Goal: Transaction & Acquisition: Purchase product/service

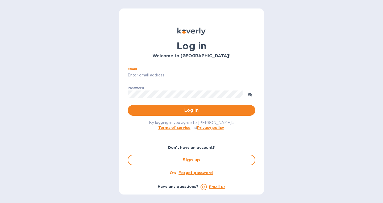
click at [157, 73] on input "Email" at bounding box center [192, 76] width 128 height 8
type input "accounting@laplumeny.com"
click at [149, 113] on span "Log in" at bounding box center [191, 110] width 119 height 6
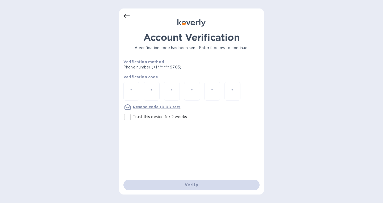
click at [132, 91] on input "number" at bounding box center [131, 91] width 7 height 10
type input "1"
type input "2"
type input "4"
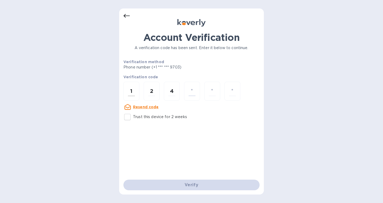
type input "5"
type input "2"
type input "6"
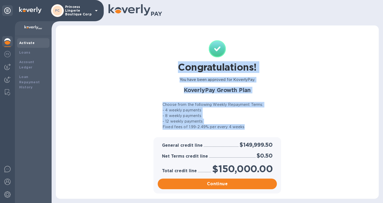
drag, startPoint x: 178, startPoint y: 61, endPoint x: 273, endPoint y: 127, distance: 116.3
click at [273, 127] on div "Congratulations! You have been approved for KoverlyPay. KoverlyPay Growth Plan …" at bounding box center [217, 85] width 130 height 94
click at [270, 124] on div "- 12 weekly payments" at bounding box center [218, 122] width 126 height 6
click at [8, 56] on img at bounding box center [7, 54] width 6 height 6
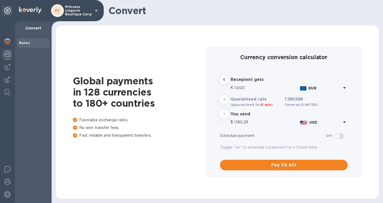
click at [5, 73] on div at bounding box center [7, 112] width 15 height 182
click at [6, 70] on img at bounding box center [7, 67] width 6 height 6
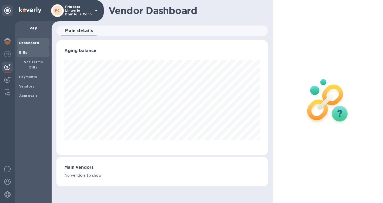
scroll to position [115, 209]
click at [28, 53] on span "Bills" at bounding box center [33, 52] width 28 height 5
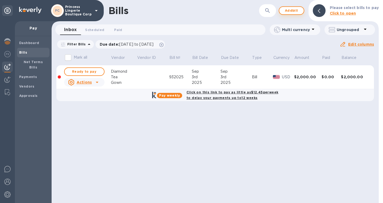
click at [289, 9] on span "Add bill" at bounding box center [292, 10] width 16 height 6
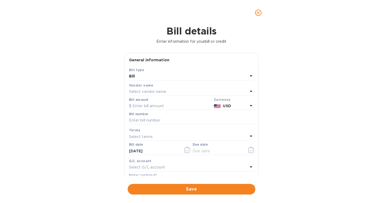
click at [140, 92] on p "Select vendor name" at bounding box center [147, 92] width 37 height 6
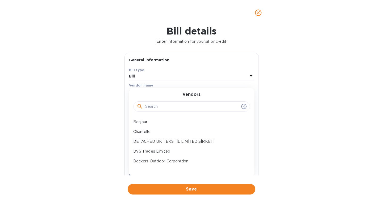
click at [158, 106] on input "text" at bounding box center [192, 107] width 94 height 8
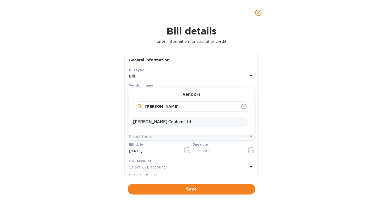
type input "[PERSON_NAME]"
click at [156, 118] on div "[PERSON_NAME] Couture Ltd" at bounding box center [189, 122] width 117 height 10
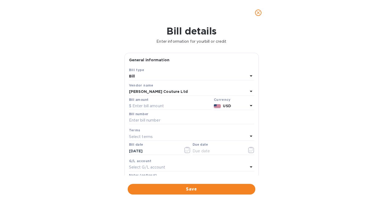
click at [232, 111] on div "Currency USD" at bounding box center [234, 103] width 43 height 15
click at [232, 110] on div "USD" at bounding box center [235, 106] width 27 height 8
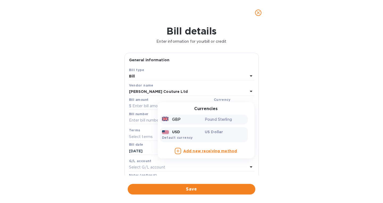
click at [199, 119] on div "GBP" at bounding box center [182, 120] width 43 height 8
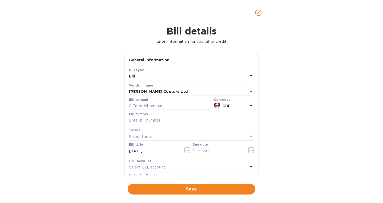
click at [165, 110] on input "text" at bounding box center [170, 106] width 83 height 8
click at [157, 104] on input "text" at bounding box center [170, 106] width 83 height 8
type input "5,325"
click at [150, 123] on input "text" at bounding box center [191, 121] width 125 height 8
type input "s"
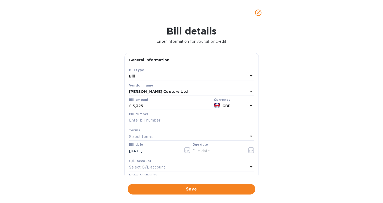
click at [147, 136] on p "Select terms" at bounding box center [141, 137] width 24 height 6
click at [153, 122] on input "text" at bounding box center [191, 121] width 125 height 8
click at [161, 121] on input "text" at bounding box center [191, 121] width 125 height 8
type input "0912"
click at [147, 132] on div "Terms" at bounding box center [191, 131] width 125 height 6
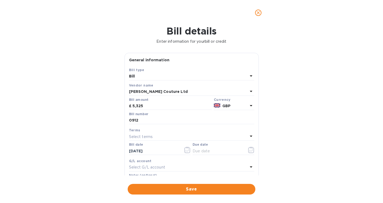
click at [153, 135] on div "Select terms" at bounding box center [188, 136] width 119 height 7
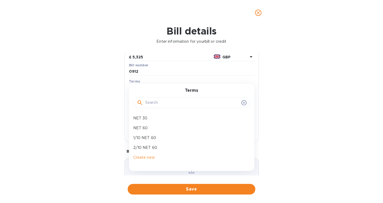
scroll to position [53, 0]
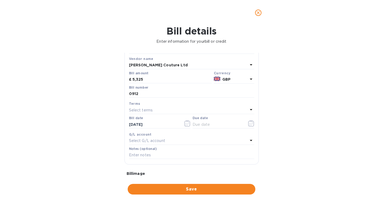
click at [85, 107] on div "Bill details Enter information for your bill or credit General information Save…" at bounding box center [191, 115] width 383 height 178
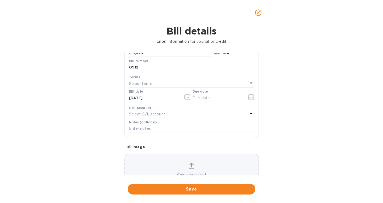
click at [205, 99] on input "text" at bounding box center [218, 98] width 50 height 8
click at [248, 99] on icon "button" at bounding box center [251, 97] width 6 height 6
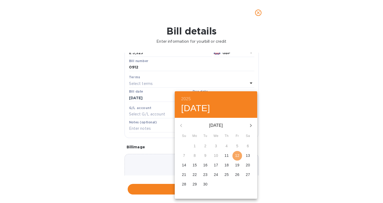
click at [238, 158] on p "12" at bounding box center [237, 155] width 4 height 5
type input "[DATE]"
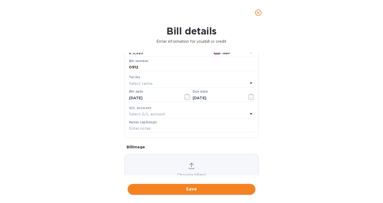
click at [184, 191] on span "Save" at bounding box center [191, 189] width 119 height 6
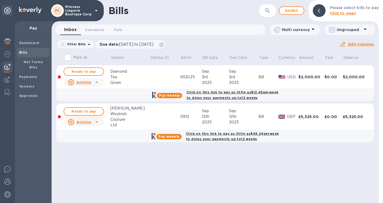
click at [88, 112] on span "Ready to pay" at bounding box center [83, 112] width 31 height 6
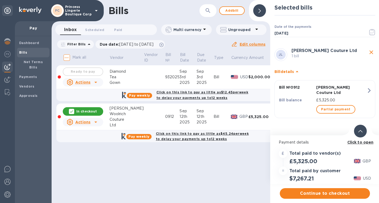
scroll to position [4, 0]
click at [317, 191] on span "Continue to checkout" at bounding box center [325, 194] width 82 height 6
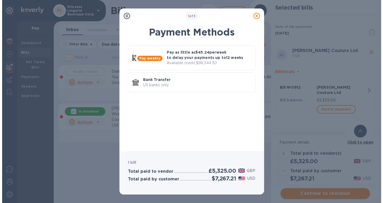
scroll to position [0, 0]
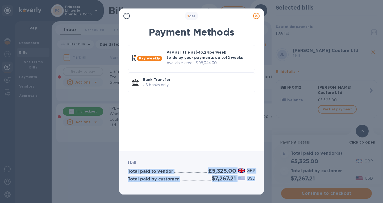
drag, startPoint x: 248, startPoint y: 178, endPoint x: 159, endPoint y: 149, distance: 93.5
click at [150, 156] on div "1 bill Total paid to vendor £5,325.00 GBP Total paid by customer $7,267.21 USD" at bounding box center [191, 173] width 145 height 43
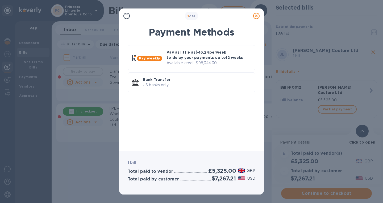
click at [173, 134] on div "Pay weekly Pay as little as $45.24 per week to delay your payments up to 12 wee…" at bounding box center [191, 94] width 136 height 105
click at [187, 84] on p "US banks only." at bounding box center [197, 85] width 108 height 6
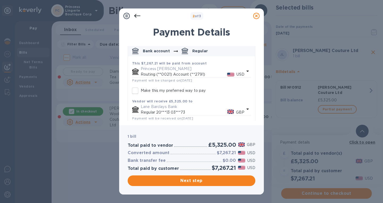
scroll to position [27, 0]
click at [135, 90] on input "Make this my preferred way to pay" at bounding box center [135, 90] width 11 height 11
checkbox input "true"
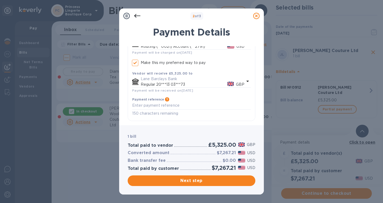
scroll to position [55, 0]
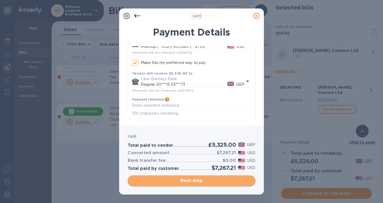
click at [179, 178] on span "Next step" at bounding box center [191, 181] width 119 height 6
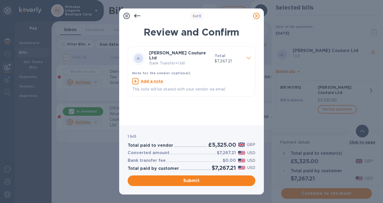
click at [251, 59] on span at bounding box center [249, 57] width 4 height 5
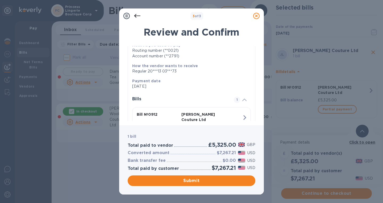
scroll to position [53, 0]
click at [155, 69] on div "Regular 20***13 03***73" at bounding box center [189, 72] width 114 height 6
click at [204, 79] on p "Payment date" at bounding box center [189, 81] width 114 height 5
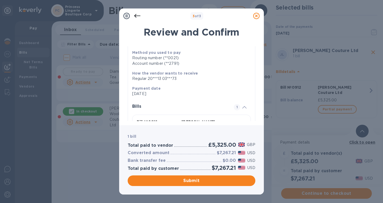
scroll to position [0, 0]
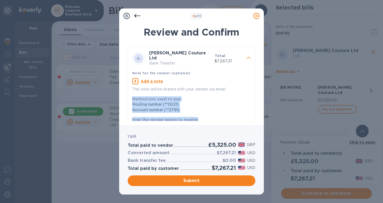
drag, startPoint x: 132, startPoint y: 98, endPoint x: 197, endPoint y: 116, distance: 67.8
click at [197, 116] on div "Method you used to pay Routing number (**0021) Account number (**2791) How the …" at bounding box center [189, 119] width 119 height 51
click at [197, 117] on p "How the vendor wants to receive" at bounding box center [189, 119] width 114 height 5
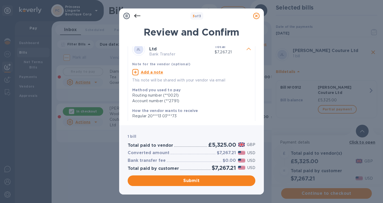
scroll to position [0, 0]
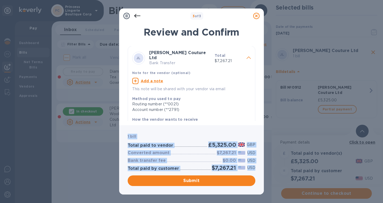
drag, startPoint x: 127, startPoint y: 135, endPoint x: 254, endPoint y: 168, distance: 131.3
click at [254, 168] on div "1 bill Total paid to vendor £5,325.00 GBP Converted amount $7,267.21 USD Bank t…" at bounding box center [192, 160] width 130 height 55
click at [254, 168] on p "USD" at bounding box center [251, 168] width 8 height 6
drag, startPoint x: 255, startPoint y: 168, endPoint x: 130, endPoint y: 135, distance: 129.4
click at [130, 135] on div "1 bill Total paid to vendor £5,325.00 GBP Converted amount $7,267.21 USD Bank t…" at bounding box center [192, 160] width 130 height 55
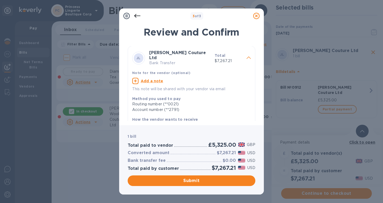
click at [130, 135] on b "1 bill" at bounding box center [132, 137] width 9 height 4
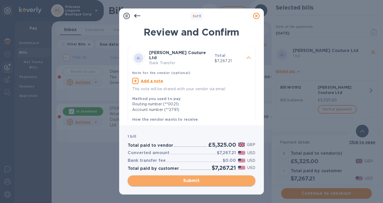
click at [174, 179] on span "Submit" at bounding box center [191, 181] width 119 height 6
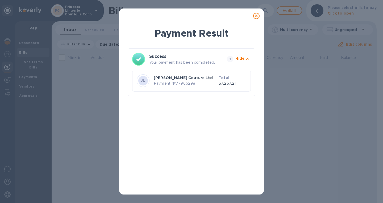
click at [198, 61] on p "Your payment has been completed." at bounding box center [187, 63] width 76 height 6
click at [198, 60] on p "Your payment has been completed." at bounding box center [187, 63] width 76 height 6
click at [206, 62] on p "Your payment has been completed." at bounding box center [187, 63] width 76 height 6
click at [207, 60] on p "Your payment has been completed." at bounding box center [187, 63] width 76 height 6
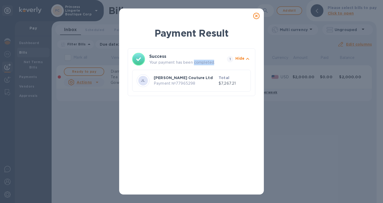
click at [207, 60] on p "Your payment has been completed." at bounding box center [187, 63] width 76 height 6
click at [210, 60] on div "Success Your payment has been completed." at bounding box center [187, 59] width 78 height 14
click at [233, 31] on h1 "Payment Result" at bounding box center [192, 33] width 128 height 13
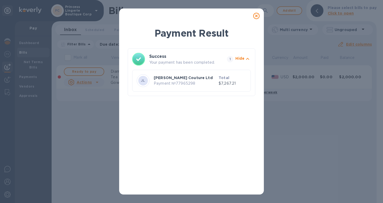
click at [220, 32] on h1 "Payment Result" at bounding box center [192, 33] width 128 height 13
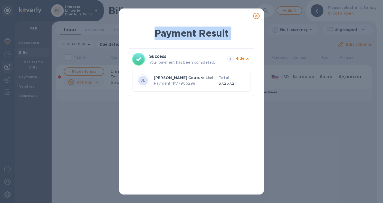
click at [220, 32] on h1 "Payment Result" at bounding box center [192, 33] width 128 height 13
click at [232, 32] on h1 "Payment Result" at bounding box center [192, 33] width 128 height 13
drag, startPoint x: 228, startPoint y: 34, endPoint x: 155, endPoint y: 26, distance: 73.3
click at [155, 26] on div "Payment Result Success Your payment has been completed. 1 Hide [PERSON_NAME] Co…" at bounding box center [191, 107] width 145 height 175
click at [156, 32] on h1 "Payment Result" at bounding box center [192, 33] width 128 height 13
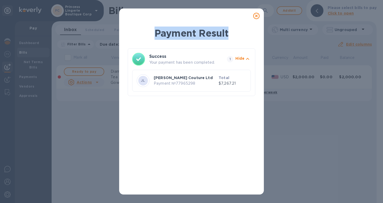
drag, startPoint x: 157, startPoint y: 32, endPoint x: 244, endPoint y: 39, distance: 87.0
click at [244, 39] on h1 "Payment Result" at bounding box center [192, 33] width 128 height 13
click at [244, 35] on h1 "Payment Result" at bounding box center [192, 33] width 128 height 13
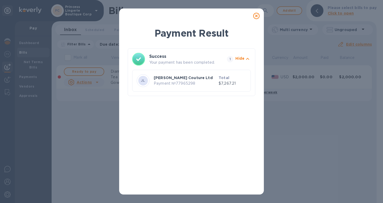
click at [247, 60] on icon "button" at bounding box center [247, 59] width 6 height 6
click at [256, 14] on icon at bounding box center [256, 16] width 6 height 6
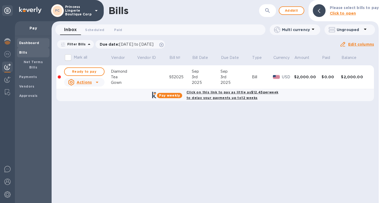
click at [25, 44] on b "Dashboard" at bounding box center [29, 43] width 20 height 4
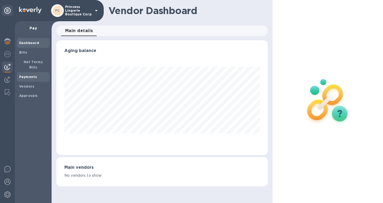
click at [29, 75] on b "Payments" at bounding box center [28, 77] width 18 height 4
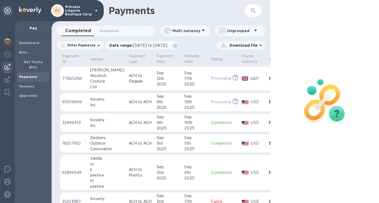
click at [84, 76] on p "77965298" at bounding box center [74, 79] width 24 height 6
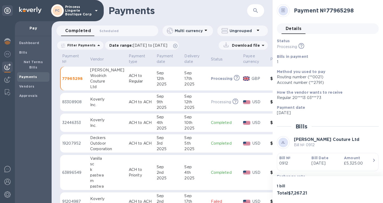
click at [283, 10] on icon at bounding box center [283, 11] width 4 height 4
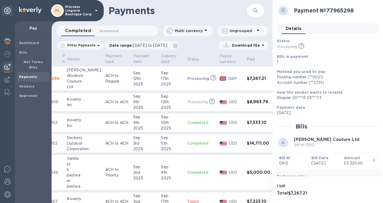
click at [240, 45] on p "Download file" at bounding box center [245, 45] width 30 height 5
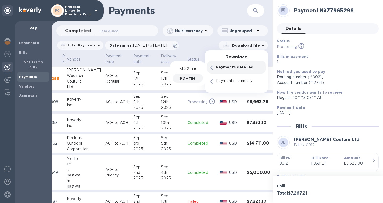
click at [195, 78] on div "PDF file" at bounding box center [188, 78] width 30 height 9
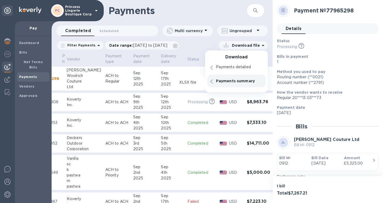
click at [240, 81] on p "Payments summary" at bounding box center [239, 80] width 47 height 5
click at [190, 80] on div "XLSX file" at bounding box center [188, 82] width 30 height 9
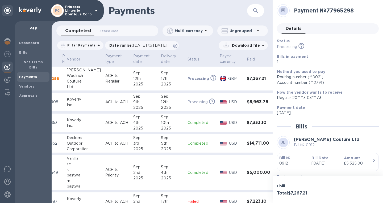
click at [200, 56] on th "Status" at bounding box center [201, 60] width 32 height 14
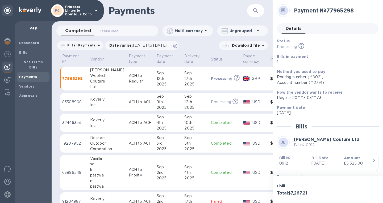
click at [77, 76] on td "77965298" at bounding box center [74, 79] width 28 height 24
click at [8, 40] on img at bounding box center [7, 41] width 6 height 6
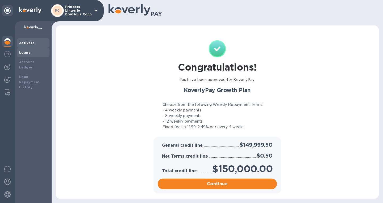
click at [26, 53] on b "Loans" at bounding box center [24, 53] width 11 height 4
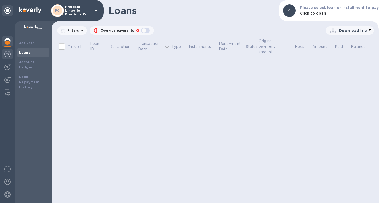
click at [7, 56] on img at bounding box center [7, 54] width 6 height 6
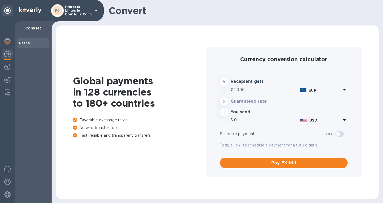
type input "1,180.49"
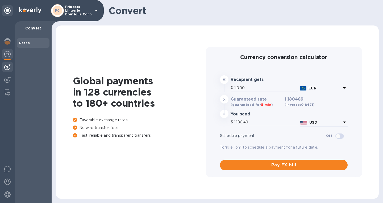
click at [6, 67] on img at bounding box center [7, 67] width 6 height 6
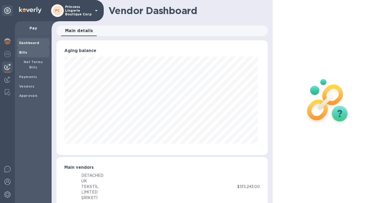
scroll to position [265862, 265767]
drag, startPoint x: 20, startPoint y: 51, endPoint x: 36, endPoint y: 69, distance: 24.1
click at [20, 51] on b "Bills" at bounding box center [23, 53] width 8 height 4
click at [27, 75] on b "Payments" at bounding box center [28, 77] width 18 height 4
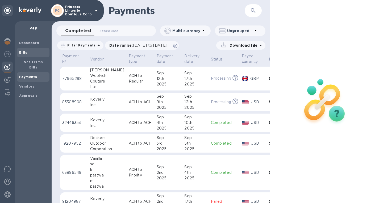
drag, startPoint x: 33, startPoint y: 52, endPoint x: 38, endPoint y: 52, distance: 4.6
click at [34, 52] on span "Bills" at bounding box center [33, 52] width 28 height 5
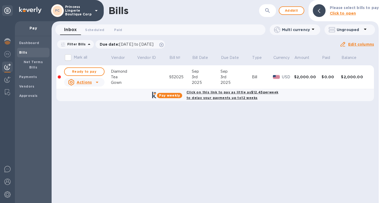
click at [239, 151] on div "Bills ​ Add bill Please select bills to pay Click to open Inbox 0 Scheduled 0 P…" at bounding box center [215, 101] width 327 height 203
click at [138, 79] on td at bounding box center [153, 77] width 32 height 24
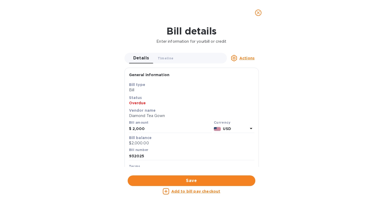
click at [258, 11] on icon "close" at bounding box center [258, 12] width 5 height 5
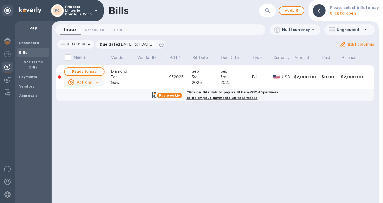
click at [94, 72] on span "Ready to pay" at bounding box center [84, 72] width 31 height 6
checkbox input "true"
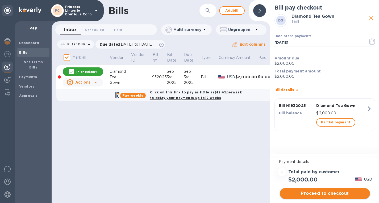
click at [318, 196] on span "Proceed to checkout" at bounding box center [325, 194] width 82 height 6
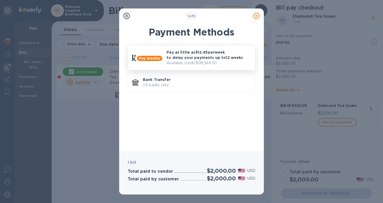
click at [240, 62] on p "Available credit: $98,344.30" at bounding box center [209, 63] width 84 height 6
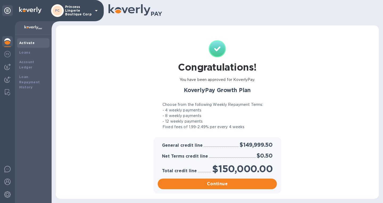
click at [34, 43] on div "Activate" at bounding box center [33, 42] width 28 height 5
click at [10, 53] on img at bounding box center [7, 54] width 6 height 6
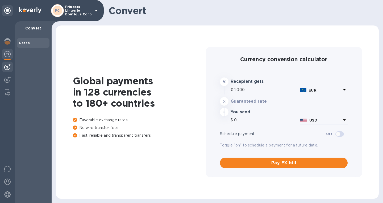
click at [7, 66] on img at bounding box center [7, 67] width 6 height 6
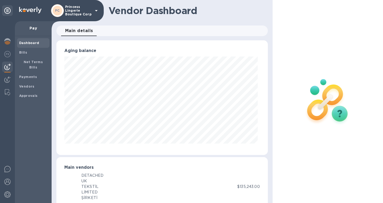
scroll to position [115, 209]
click at [31, 54] on span "Bills" at bounding box center [33, 52] width 28 height 5
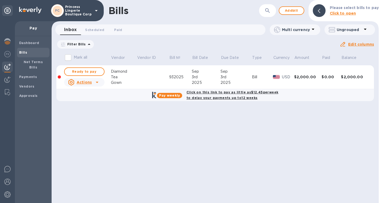
click at [90, 85] on div "Actions" at bounding box center [80, 82] width 24 height 6
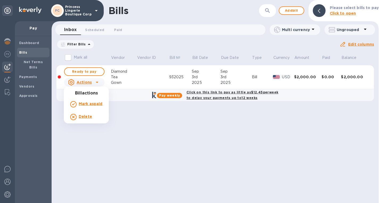
click at [89, 73] on div at bounding box center [191, 101] width 383 height 203
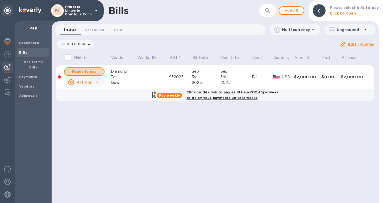
click at [90, 70] on span "Ready to pay" at bounding box center [84, 72] width 31 height 6
checkbox input "true"
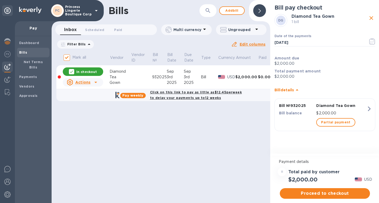
click at [165, 93] on b "Click on this link to pay as little as $12.45 per week to delay your payments u…" at bounding box center [196, 95] width 92 height 10
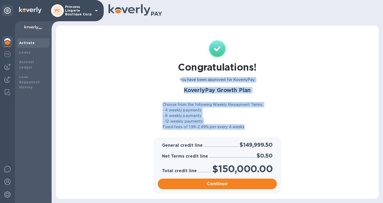
drag, startPoint x: 182, startPoint y: 80, endPoint x: 254, endPoint y: 128, distance: 86.5
click at [254, 128] on div "Congratulations! You have been approved for KoverlyPay. KoverlyPay Growth Plan …" at bounding box center [217, 85] width 130 height 94
click at [254, 128] on div "Fixed fees of 1.99-2.49% per every 4 weeks" at bounding box center [218, 127] width 126 height 6
drag, startPoint x: 253, startPoint y: 128, endPoint x: 193, endPoint y: 75, distance: 80.1
click at [193, 75] on div "Congratulations! You have been approved for KoverlyPay. KoverlyPay Growth Plan …" at bounding box center [217, 85] width 130 height 94
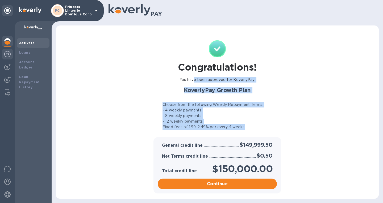
click at [8, 57] on img at bounding box center [7, 54] width 6 height 6
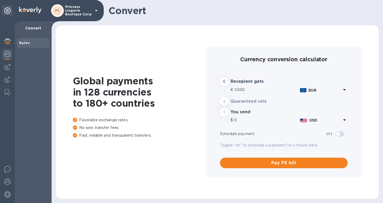
type input "1,180.59"
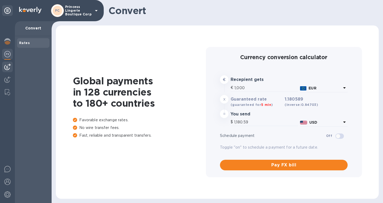
click at [10, 63] on div at bounding box center [7, 67] width 11 height 11
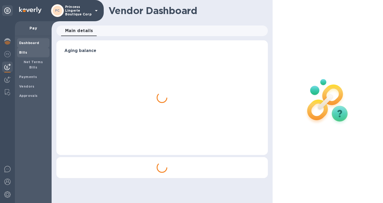
click at [23, 56] on div "Bills" at bounding box center [33, 53] width 32 height 10
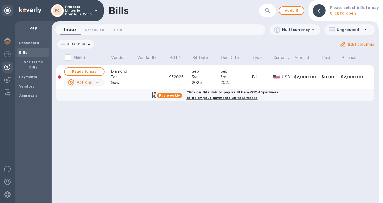
click at [139, 77] on td at bounding box center [153, 77] width 32 height 24
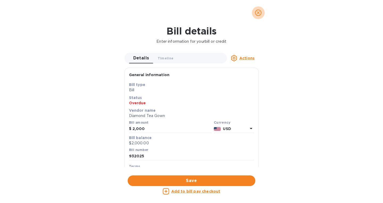
click at [259, 13] on icon "close" at bounding box center [258, 12] width 5 height 5
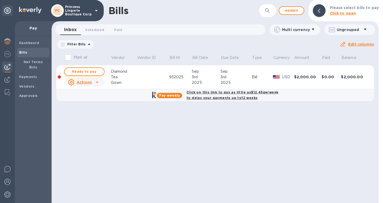
click at [101, 70] on button "Ready to pay" at bounding box center [84, 72] width 40 height 9
checkbox input "true"
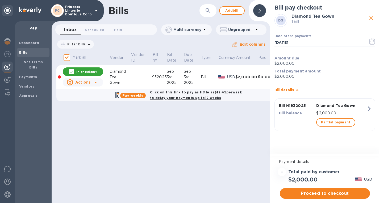
scroll to position [4, 0]
click at [304, 191] on span "Proceed to checkout" at bounding box center [325, 194] width 82 height 6
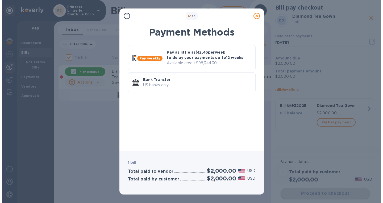
scroll to position [0, 0]
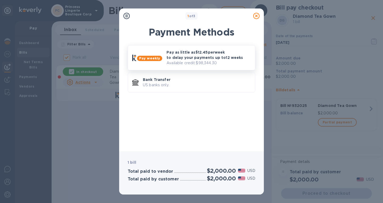
click at [148, 64] on div "Pay weekly Pay as little as $12.45 per week to delay your payments up to 12 wee…" at bounding box center [191, 58] width 123 height 20
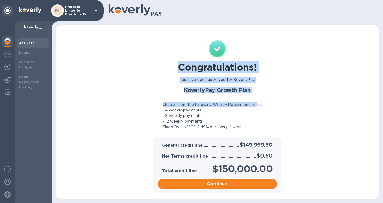
drag, startPoint x: 177, startPoint y: 65, endPoint x: 257, endPoint y: 97, distance: 85.9
click at [256, 98] on div "Congratulations! You have been approved for KoverlyPay. KoverlyPay Growth Plan …" at bounding box center [217, 85] width 130 height 94
click at [260, 93] on h2 "KoverlyPay Growth Plan" at bounding box center [218, 90] width 126 height 7
drag, startPoint x: 258, startPoint y: 93, endPoint x: 176, endPoint y: 68, distance: 85.7
click at [176, 68] on div "Congratulations! You have been approved for KoverlyPay. KoverlyPay Growth Plan …" at bounding box center [217, 85] width 130 height 94
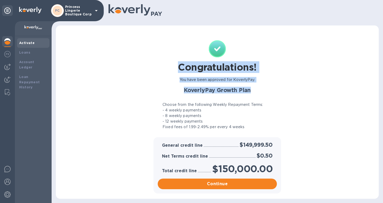
click at [176, 68] on div "Congratulations!" at bounding box center [217, 67] width 83 height 15
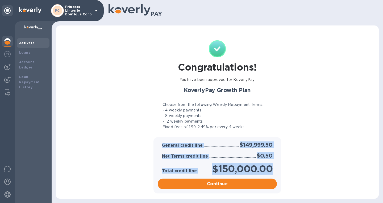
drag, startPoint x: 161, startPoint y: 146, endPoint x: 274, endPoint y: 176, distance: 116.5
click at [274, 176] on div "General credit line $149,999.50 Net Terms credit line $0.50 Total credit line $…" at bounding box center [217, 166] width 123 height 52
click at [274, 174] on div "Total credit line $150,000.00" at bounding box center [217, 169] width 119 height 13
drag, startPoint x: 275, startPoint y: 172, endPoint x: 163, endPoint y: 142, distance: 115.9
click at [163, 142] on div "General credit line $149,999.50 Net Terms credit line $0.50 Total credit line $…" at bounding box center [217, 166] width 123 height 52
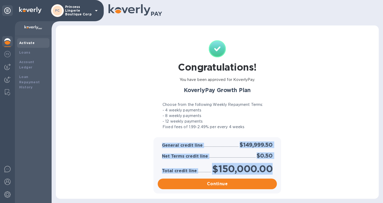
drag, startPoint x: 161, startPoint y: 143, endPoint x: 164, endPoint y: 141, distance: 3.5
click at [161, 143] on div "General credit line" at bounding box center [182, 145] width 43 height 7
click at [160, 144] on div "General credit line $149,999.50" at bounding box center [217, 145] width 119 height 9
click at [157, 141] on div "General credit line $149,999.50" at bounding box center [217, 145] width 123 height 11
drag, startPoint x: 161, startPoint y: 144, endPoint x: 276, endPoint y: 165, distance: 117.5
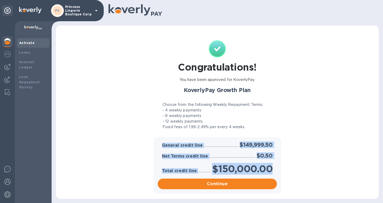
click at [276, 165] on div "General credit line $149,999.50 Net Terms credit line $0.50 Total credit line $…" at bounding box center [217, 166] width 123 height 52
click at [276, 165] on div "Total credit line $150,000.00" at bounding box center [217, 169] width 119 height 13
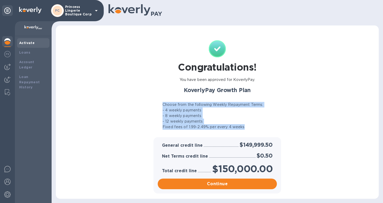
drag, startPoint x: 159, startPoint y: 105, endPoint x: 281, endPoint y: 127, distance: 124.4
click at [281, 127] on div "KoverlyPay Growth Plan Choose from the following Weekly Repayment Terms: - 4 we…" at bounding box center [217, 108] width 130 height 47
click at [282, 126] on div "KoverlyPay Growth Plan Choose from the following Weekly Repayment Terms: - 4 we…" at bounding box center [217, 108] width 130 height 47
click at [289, 122] on div "Congratulations! You have been approved for KoverlyPay. KoverlyPay Growth Plan …" at bounding box center [217, 84] width 312 height 107
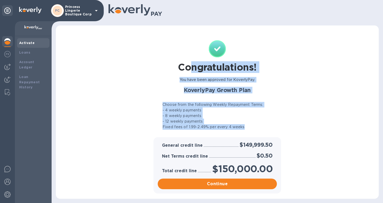
drag, startPoint x: 249, startPoint y: 127, endPoint x: 194, endPoint y: 52, distance: 93.0
click at [193, 53] on div "Congratulations! You have been approved for KoverlyPay. KoverlyPay Growth Plan …" at bounding box center [217, 85] width 130 height 94
click at [194, 52] on div "Congratulations! You have been approved for KoverlyPay. KoverlyPay Growth Plan …" at bounding box center [217, 85] width 130 height 94
drag, startPoint x: 181, startPoint y: 69, endPoint x: 272, endPoint y: 129, distance: 109.6
click at [272, 129] on div "Congratulations! You have been approved for KoverlyPay. KoverlyPay Growth Plan …" at bounding box center [217, 85] width 130 height 94
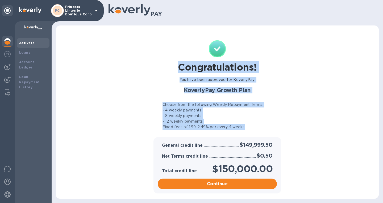
click at [272, 129] on div "Fixed fees of 1.99-2.49% per every 4 weeks" at bounding box center [218, 127] width 126 height 6
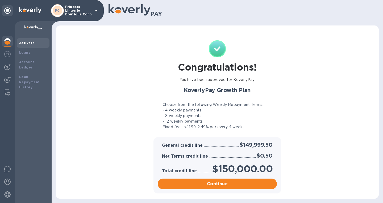
click at [172, 129] on p "Fixed fees of 1.99-2.49% per every 4 weeks" at bounding box center [204, 127] width 82 height 6
click at [193, 128] on p "Fixed fees of 1.99-2.49% per every 4 weeks" at bounding box center [204, 127] width 82 height 6
click at [199, 128] on p "Fixed fees of 1.99-2.49% per every 4 weeks" at bounding box center [204, 127] width 82 height 6
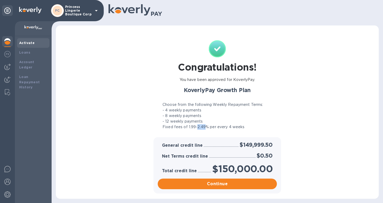
click at [199, 128] on p "Fixed fees of 1.99-2.49% per every 4 weeks" at bounding box center [204, 127] width 82 height 6
click at [214, 128] on p "Fixed fees of 1.99-2.49% per every 4 weeks" at bounding box center [204, 127] width 82 height 6
click at [219, 129] on p "Fixed fees of 1.99-2.49% per every 4 weeks" at bounding box center [204, 127] width 82 height 6
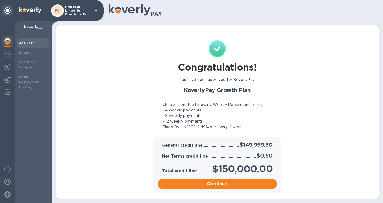
click at [233, 130] on p "Fixed fees of 1.99-2.49% per every 4 weeks" at bounding box center [204, 127] width 82 height 6
click at [234, 128] on p "Fixed fees of 1.99-2.49% per every 4 weeks" at bounding box center [204, 127] width 82 height 6
click at [233, 128] on p "Fixed fees of 1.99-2.49% per every 4 weeks" at bounding box center [204, 127] width 82 height 6
click at [233, 127] on p "Fixed fees of 1.99-2.49% per every 4 weeks" at bounding box center [204, 127] width 82 height 6
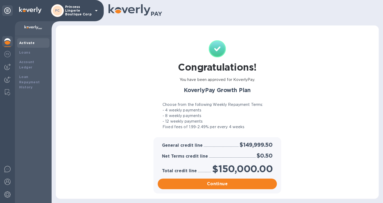
drag, startPoint x: 241, startPoint y: 121, endPoint x: 241, endPoint y: 124, distance: 3.2
click at [241, 123] on div "- 12 weekly payments" at bounding box center [218, 122] width 126 height 6
click at [240, 125] on p "Fixed fees of 1.99-2.49% per every 4 weeks" at bounding box center [204, 127] width 82 height 6
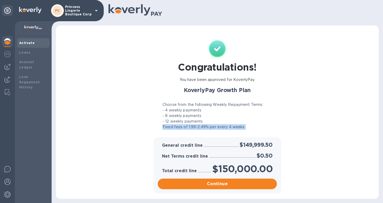
click at [240, 125] on p "Fixed fees of 1.99-2.49% per every 4 weeks" at bounding box center [204, 127] width 82 height 6
click at [247, 126] on div "Fixed fees of 1.99-2.49% per every 4 weeks" at bounding box center [218, 127] width 126 height 6
click at [202, 127] on p "Fixed fees of 1.99-2.49% per every 4 weeks" at bounding box center [204, 127] width 82 height 6
click at [203, 127] on p "Fixed fees of 1.99-2.49% per every 4 weeks" at bounding box center [204, 127] width 82 height 6
drag, startPoint x: 203, startPoint y: 127, endPoint x: 215, endPoint y: 127, distance: 12.8
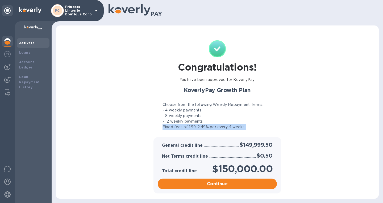
click at [205, 127] on p "Fixed fees of 1.99-2.49% per every 4 weeks" at bounding box center [204, 127] width 82 height 6
click at [234, 128] on p "Fixed fees of 1.99-2.49% per every 4 weeks" at bounding box center [204, 127] width 82 height 6
click at [248, 128] on div "Fixed fees of 1.99-2.49% per every 4 weeks" at bounding box center [218, 127] width 126 height 6
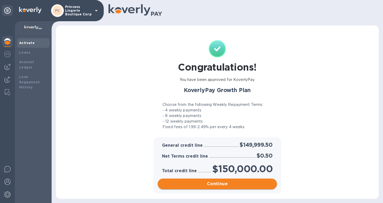
click at [221, 186] on span "Continue" at bounding box center [217, 184] width 111 height 6
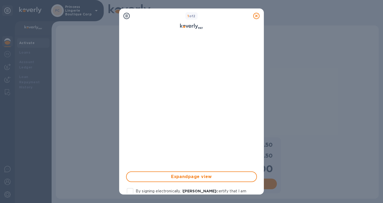
scroll to position [122, 0]
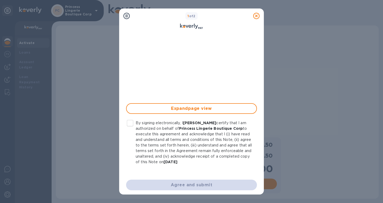
click at [130, 124] on input "By signing electronically, I [PERSON_NAME] certify that I am authorized on beha…" at bounding box center [129, 123] width 11 height 11
checkbox input "true"
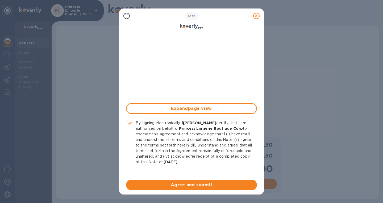
drag, startPoint x: 257, startPoint y: 125, endPoint x: 259, endPoint y: 116, distance: 9.2
click at [259, 115] on div "Credit agreement Expand page view By signing electronically, I [PERSON_NAME] ce…" at bounding box center [191, 113] width 136 height 161
click at [256, 119] on div "By signing electronically, I [PERSON_NAME] certify that I am authorized on beha…" at bounding box center [191, 142] width 137 height 51
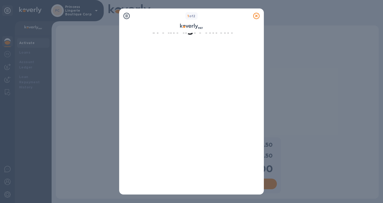
scroll to position [0, 0]
click at [255, 14] on icon at bounding box center [256, 16] width 6 height 6
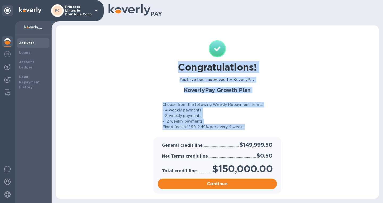
drag, startPoint x: 180, startPoint y: 68, endPoint x: 254, endPoint y: 126, distance: 94.3
click at [254, 126] on div "Congratulations! You have been approved for KoverlyPay. KoverlyPay Growth Plan …" at bounding box center [217, 85] width 130 height 94
click at [253, 126] on div "Fixed fees of 1.99-2.49% per every 4 weeks" at bounding box center [218, 127] width 126 height 6
click at [244, 127] on div "Fixed fees of 1.99-2.49% per every 4 weeks" at bounding box center [218, 127] width 126 height 6
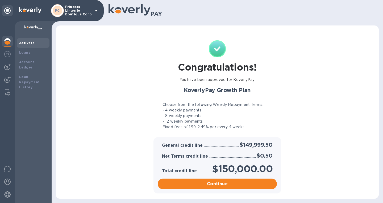
click at [242, 128] on p "Fixed fees of 1.99-2.49% per every 4 weeks" at bounding box center [204, 127] width 82 height 6
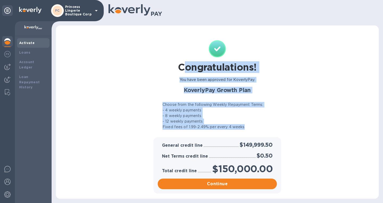
drag, startPoint x: 243, startPoint y: 127, endPoint x: 182, endPoint y: 65, distance: 87.1
click at [182, 65] on div "Congratulations! You have been approved for KoverlyPay. KoverlyPay Growth Plan …" at bounding box center [217, 85] width 130 height 94
click at [182, 65] on h1 "Congratulations!" at bounding box center [217, 67] width 78 height 11
drag, startPoint x: 198, startPoint y: 74, endPoint x: 240, endPoint y: 126, distance: 67.2
click at [249, 126] on div "Congratulations! You have been approved for KoverlyPay. KoverlyPay Growth Plan …" at bounding box center [217, 85] width 130 height 94
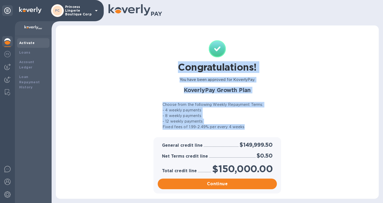
click at [240, 126] on p "Fixed fees of 1.99-2.49% per every 4 weeks" at bounding box center [204, 127] width 82 height 6
drag, startPoint x: 243, startPoint y: 127, endPoint x: 180, endPoint y: 65, distance: 88.6
click at [180, 64] on div "Congratulations! You have been approved for KoverlyPay. KoverlyPay Growth Plan …" at bounding box center [217, 85] width 130 height 94
click at [182, 69] on h1 "Congratulations!" at bounding box center [217, 67] width 78 height 11
click at [182, 68] on h1 "Congratulations!" at bounding box center [217, 67] width 78 height 11
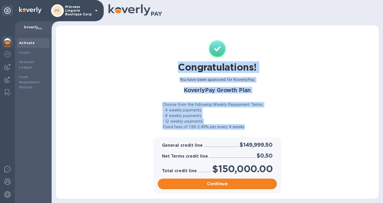
drag, startPoint x: 182, startPoint y: 68, endPoint x: 243, endPoint y: 127, distance: 84.8
click at [243, 127] on div "Congratulations! You have been approved for KoverlyPay. KoverlyPay Growth Plan …" at bounding box center [217, 85] width 130 height 94
click at [243, 127] on p "Fixed fees of 1.99-2.49% per every 4 weeks" at bounding box center [204, 127] width 82 height 6
drag, startPoint x: 237, startPoint y: 126, endPoint x: 181, endPoint y: 68, distance: 81.4
click at [181, 68] on div "Congratulations! You have been approved for KoverlyPay. KoverlyPay Growth Plan …" at bounding box center [217, 85] width 130 height 94
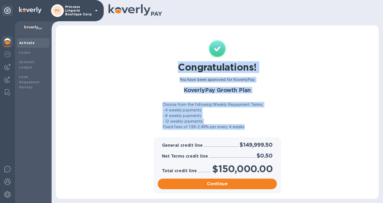
click at [180, 68] on h1 "Congratulations!" at bounding box center [217, 67] width 78 height 11
drag, startPoint x: 180, startPoint y: 68, endPoint x: 250, endPoint y: 128, distance: 92.6
click at [250, 128] on div "Congratulations! You have been approved for KoverlyPay. KoverlyPay Growth Plan …" at bounding box center [217, 85] width 130 height 94
click at [250, 128] on div "Fixed fees of 1.99-2.49% per every 4 weeks" at bounding box center [218, 127] width 126 height 6
